Goal: Check status

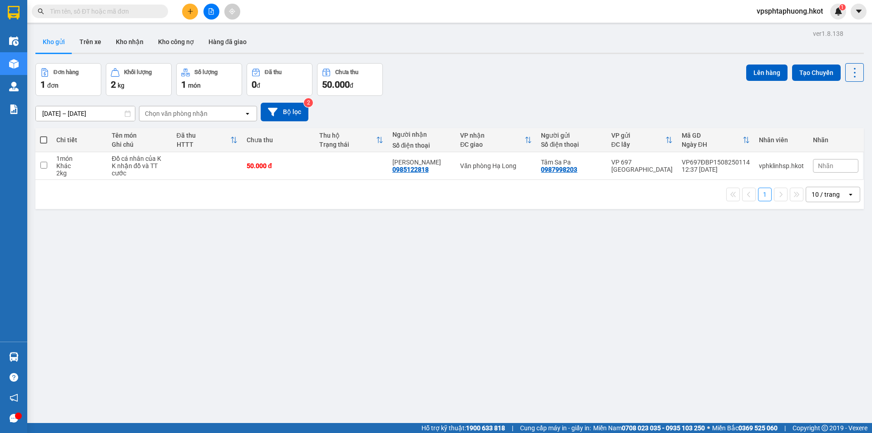
click at [88, 113] on input "[DATE] – [DATE]" at bounding box center [85, 113] width 99 height 15
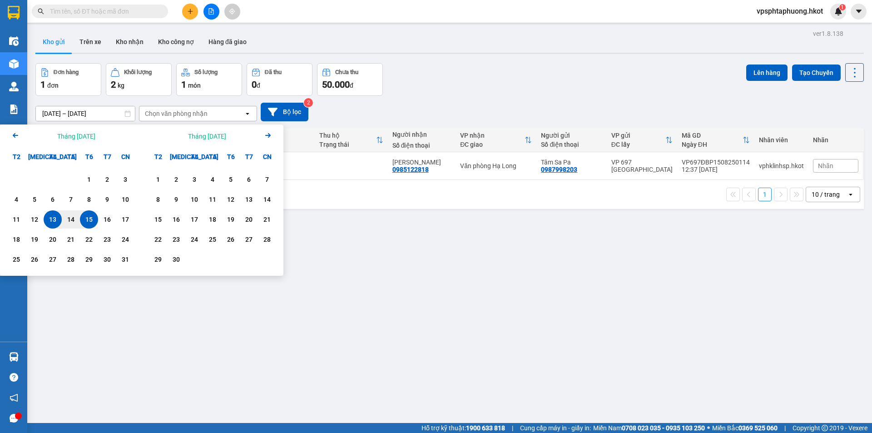
click at [22, 132] on div "Arrow Left Tháng [DATE]" at bounding box center [71, 135] width 142 height 23
click at [11, 134] on icon "Arrow Left" at bounding box center [15, 135] width 11 height 11
click at [32, 178] on div "1" at bounding box center [34, 179] width 13 height 11
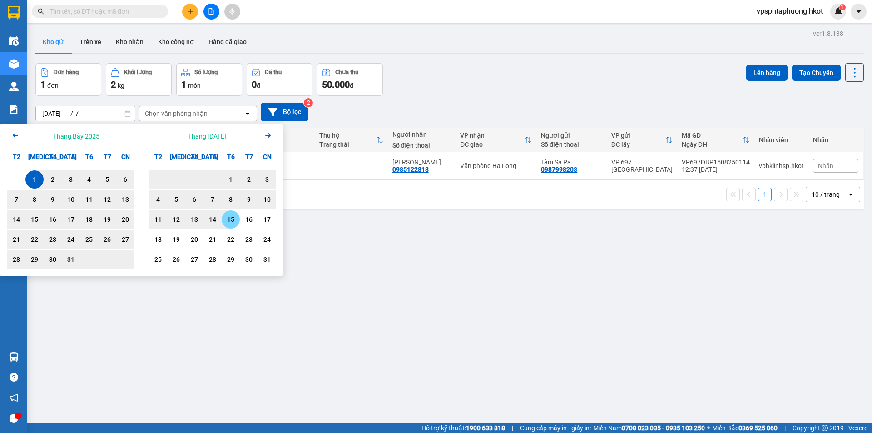
click at [229, 216] on div "15" at bounding box center [230, 219] width 13 height 11
type input "01/07/2025 – 15/08/2025"
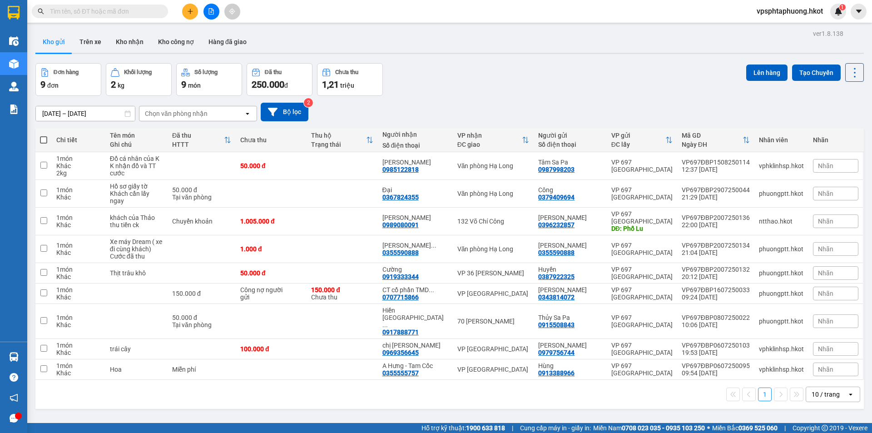
click at [207, 112] on div "Chọn văn phòng nhận" at bounding box center [191, 113] width 104 height 15
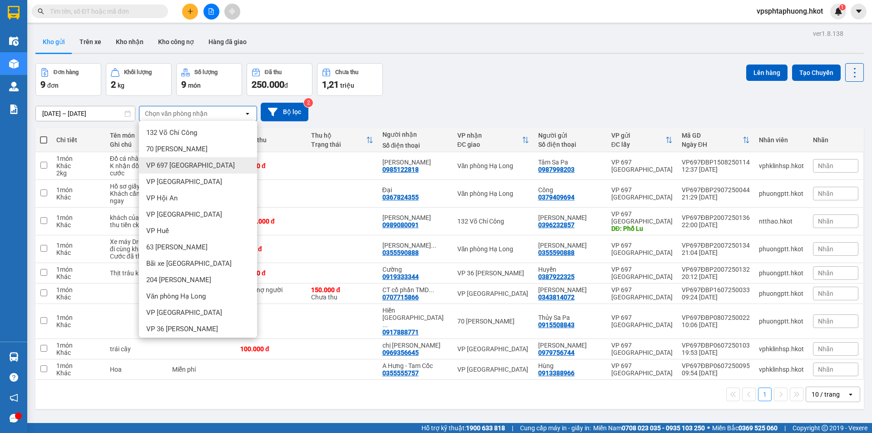
click at [194, 158] on div "VP 697 Điện Biên Phủ" at bounding box center [198, 165] width 118 height 16
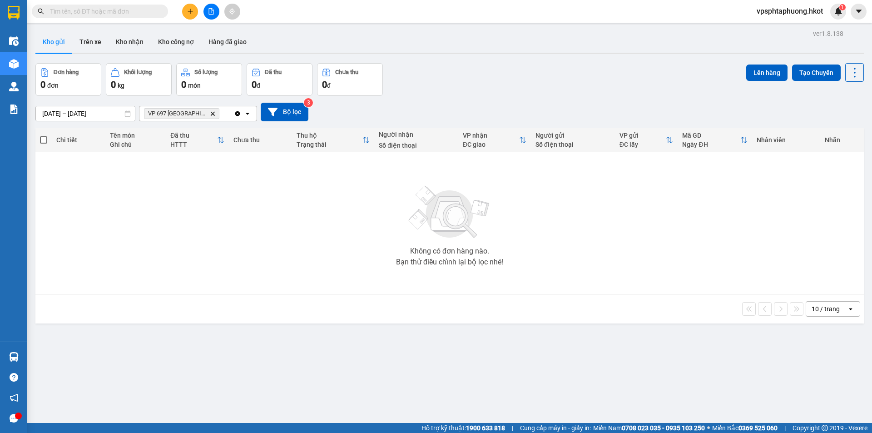
click at [210, 114] on icon "Delete" at bounding box center [212, 113] width 5 height 5
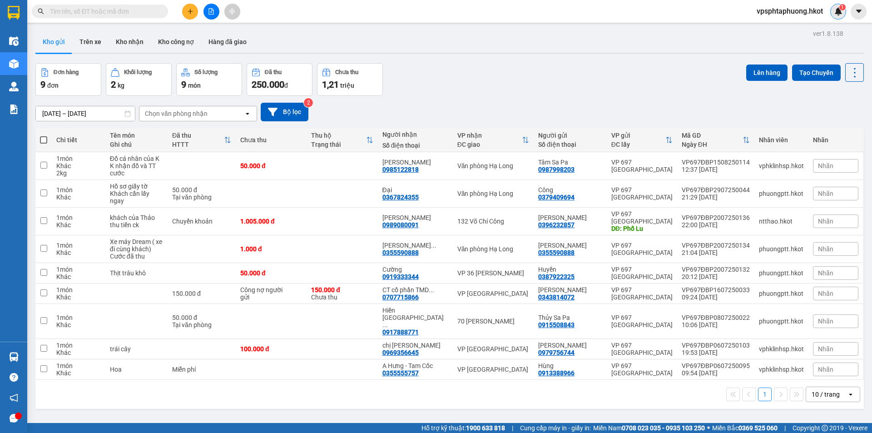
click at [835, 8] on img at bounding box center [839, 11] width 8 height 8
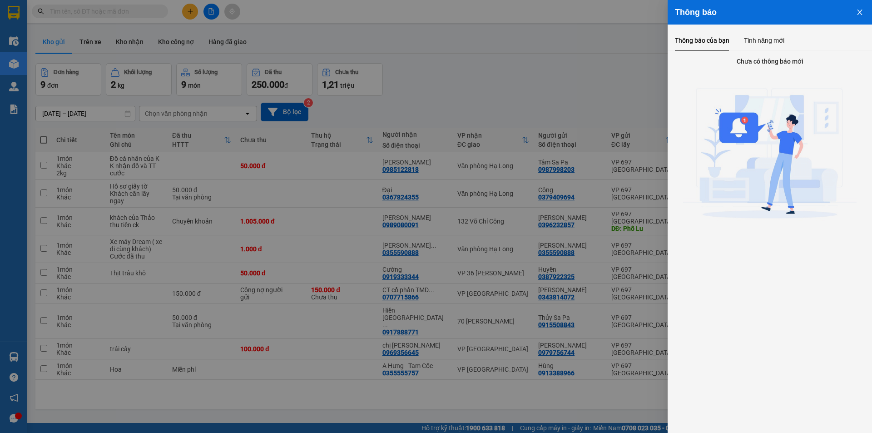
click at [860, 12] on icon "close" at bounding box center [859, 12] width 5 height 5
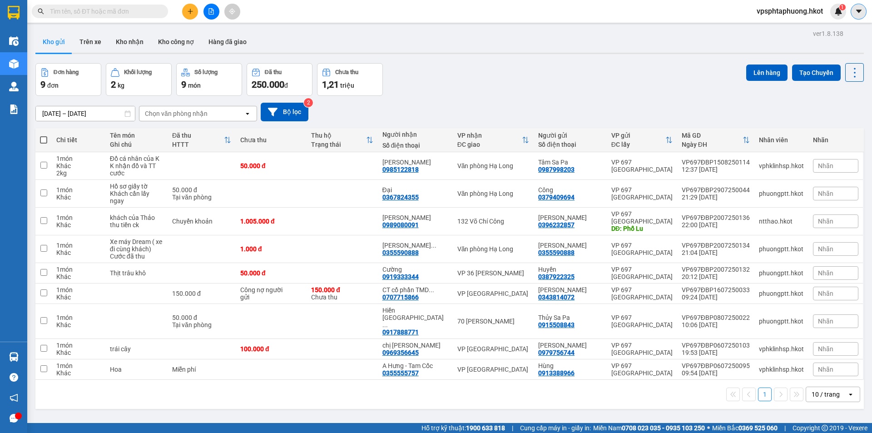
click at [858, 18] on button at bounding box center [859, 12] width 16 height 16
click at [809, 14] on span "vpsphtaphuong.hkot" at bounding box center [790, 10] width 81 height 11
click at [773, 26] on span "Đăng xuất" at bounding box center [793, 28] width 63 height 10
